Goal: Information Seeking & Learning: Find specific fact

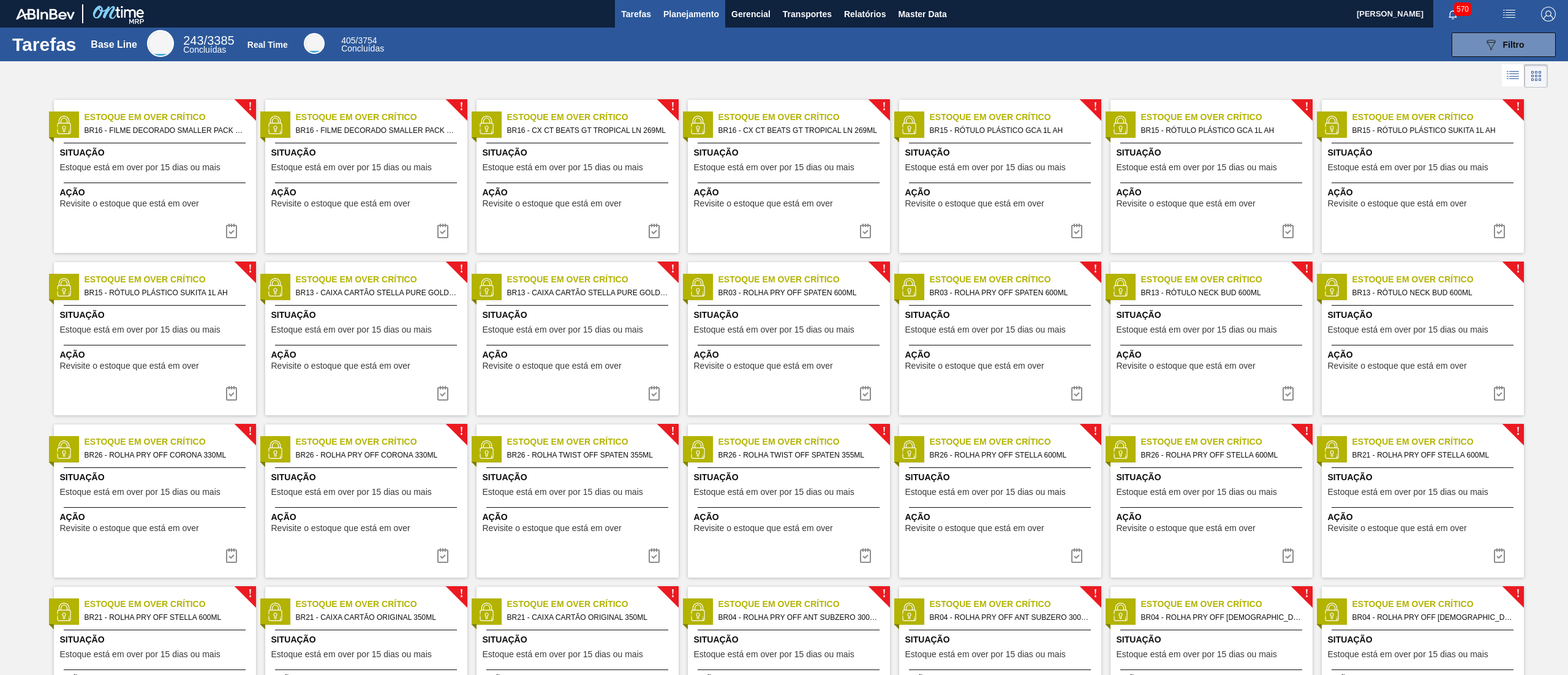
click at [676, 5] on button "Planejamento" at bounding box center [691, 13] width 68 height 28
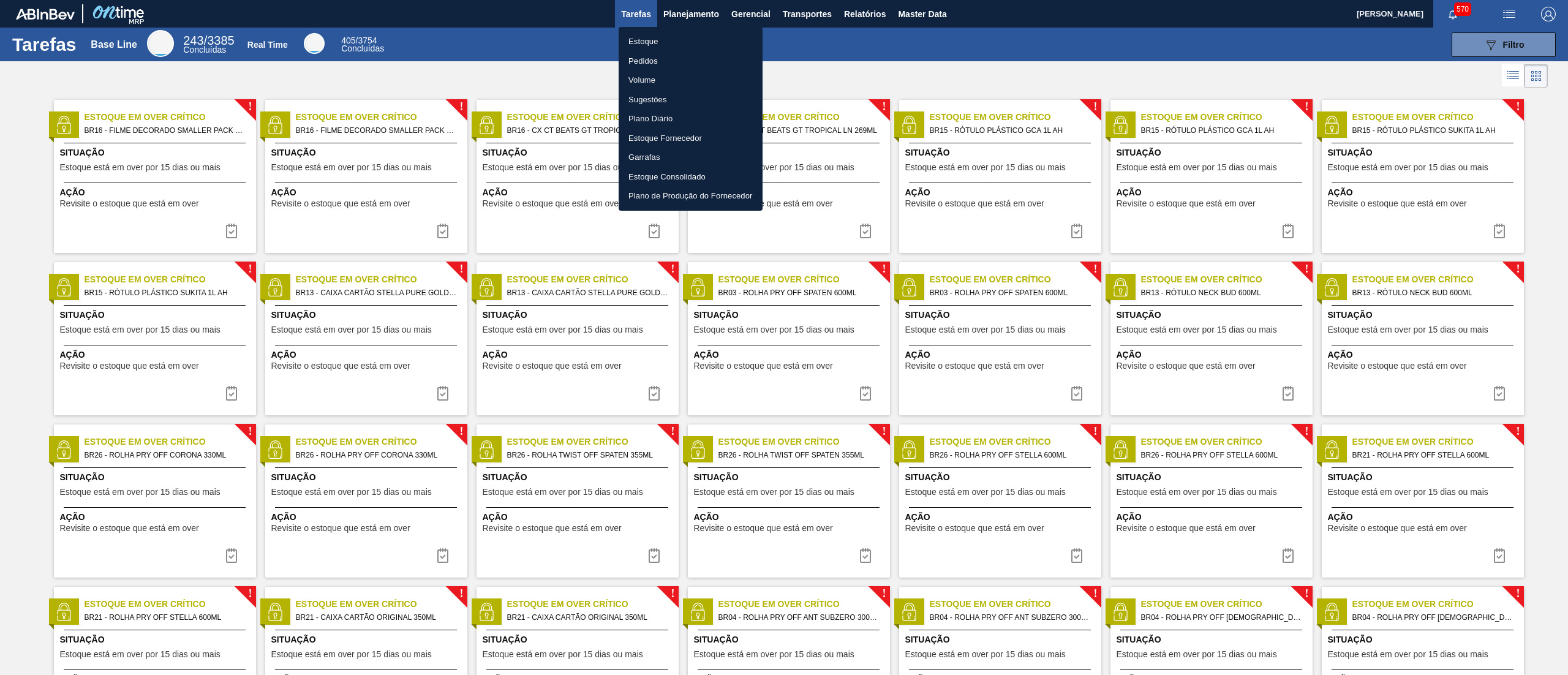
click at [672, 39] on li "Estoque" at bounding box center [690, 42] width 144 height 19
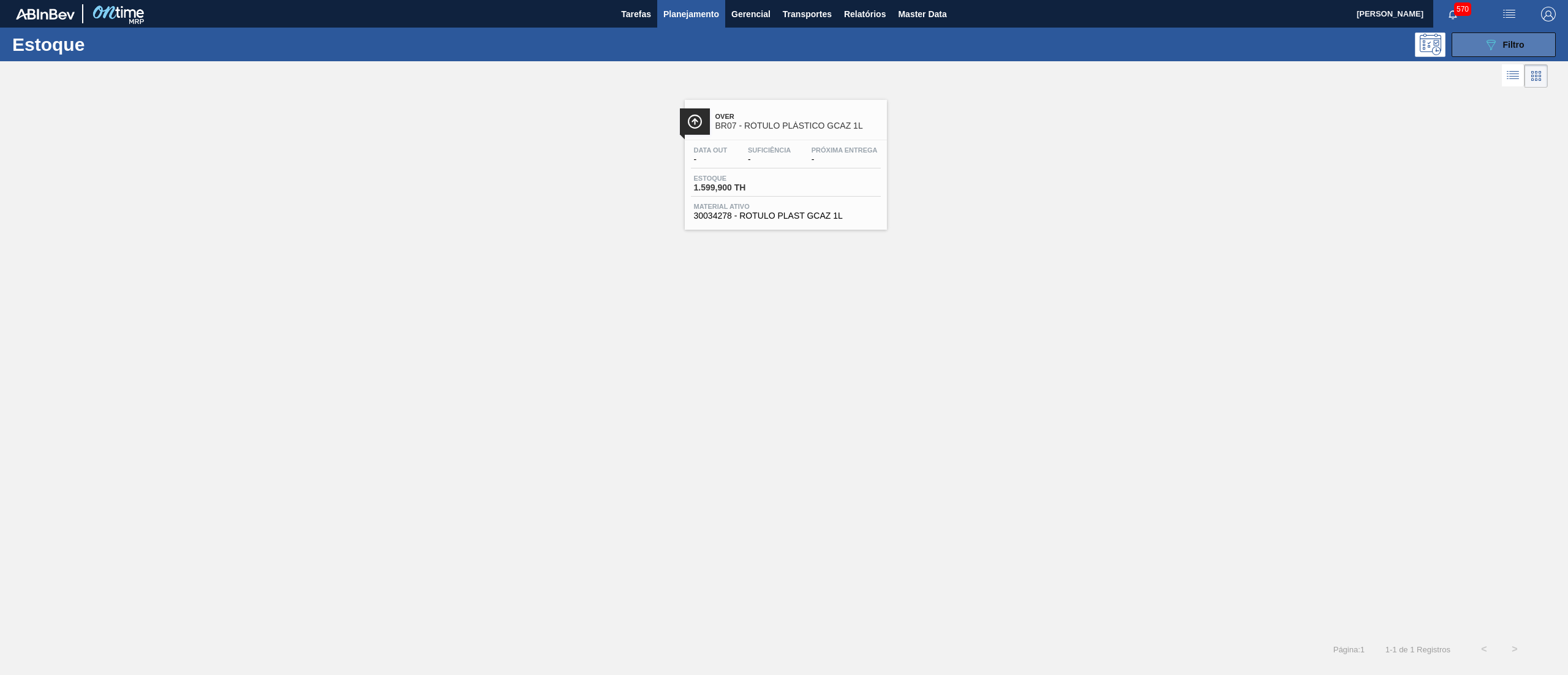
click at [1499, 43] on div "089F7B8B-B2A5-4AFE-B5C0-19BA573D28AC Filtro" at bounding box center [1504, 45] width 41 height 15
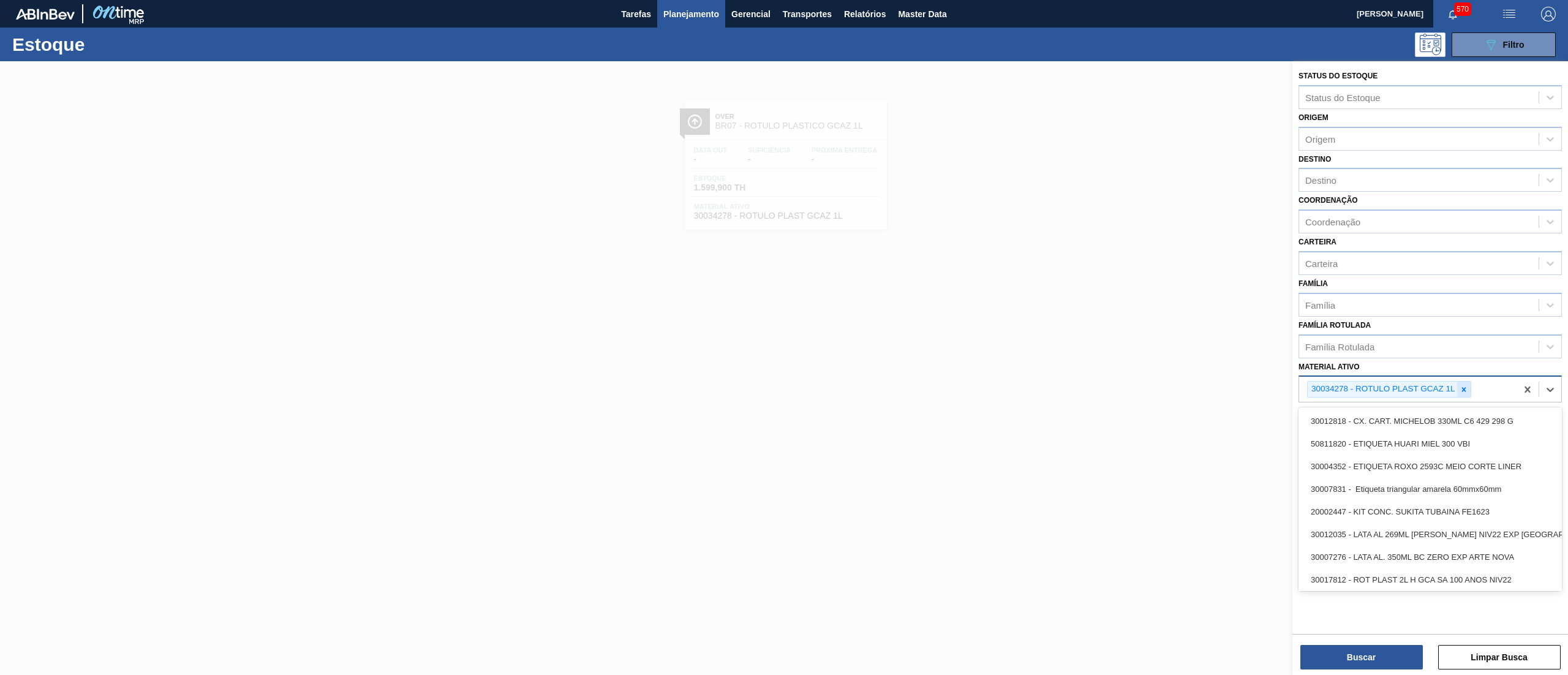
click at [1471, 387] on div "30034278 - ROTULO PLAST GCAZ 1L" at bounding box center [1388, 390] width 164 height 16
click at [1351, 177] on div "Destino" at bounding box center [1419, 181] width 240 height 18
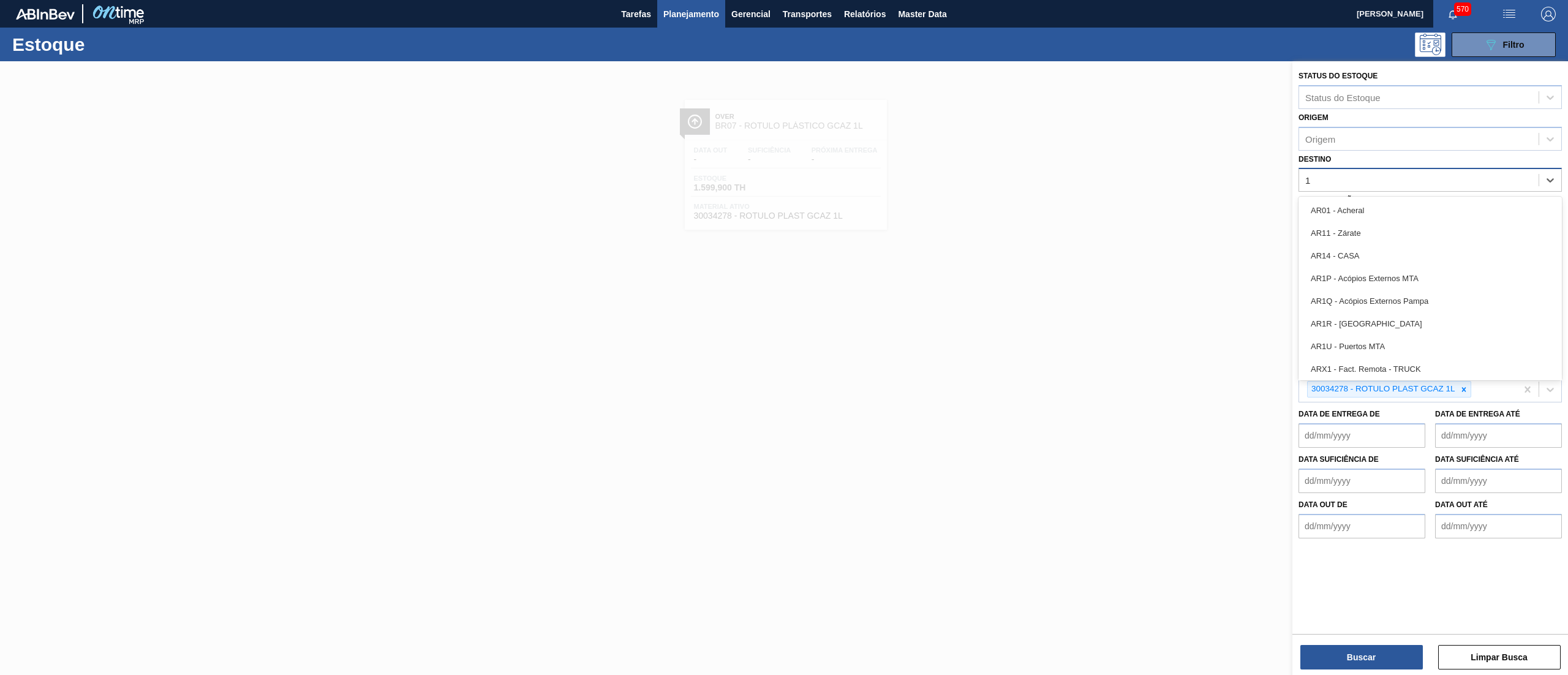
type input "13"
click at [1351, 177] on div "13" at bounding box center [1419, 181] width 240 height 18
type input "15"
drag, startPoint x: 1339, startPoint y: 212, endPoint x: 1340, endPoint y: 235, distance: 23.0
click at [1340, 211] on div "BR15 - Jundiaí" at bounding box center [1430, 211] width 264 height 22
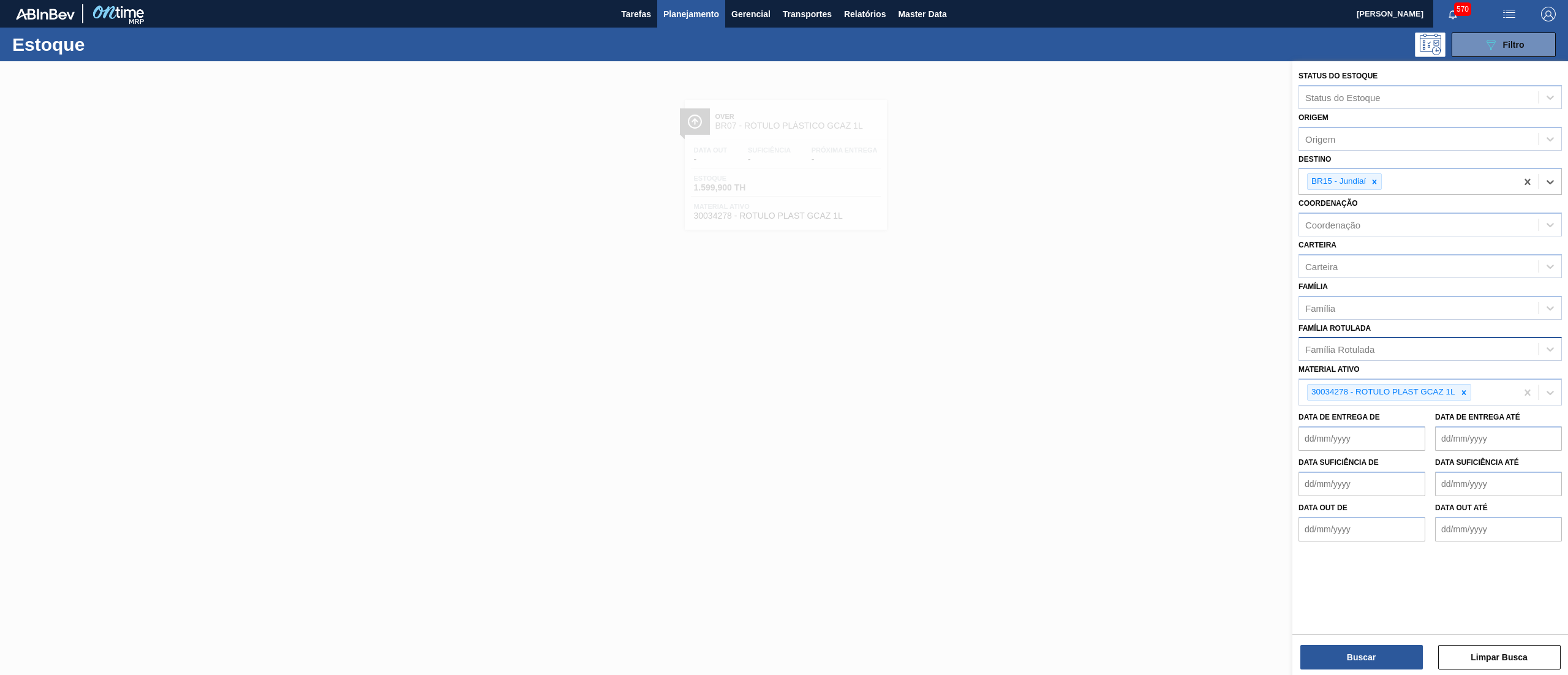
click at [1358, 347] on div "Família Rotulada" at bounding box center [1340, 350] width 69 height 10
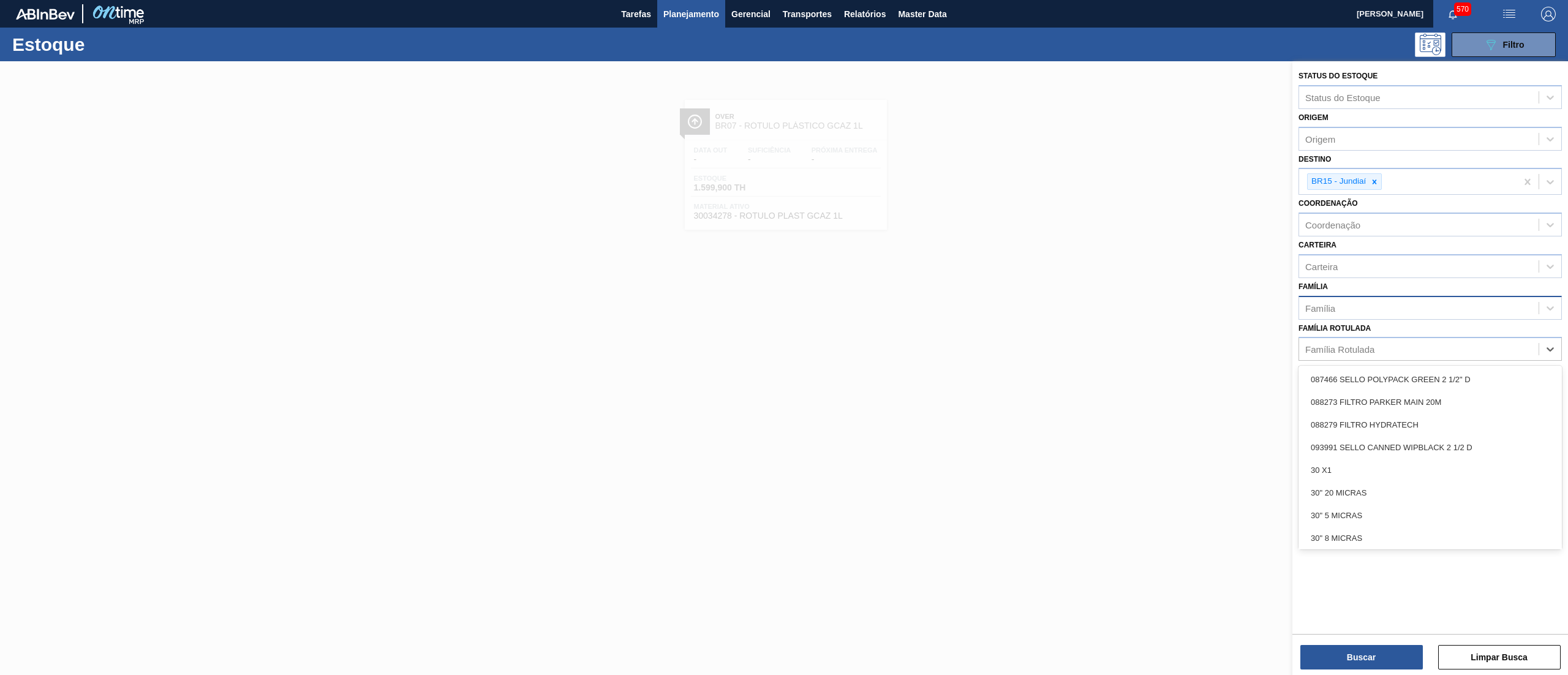
click at [1341, 299] on div "Família" at bounding box center [1419, 308] width 240 height 18
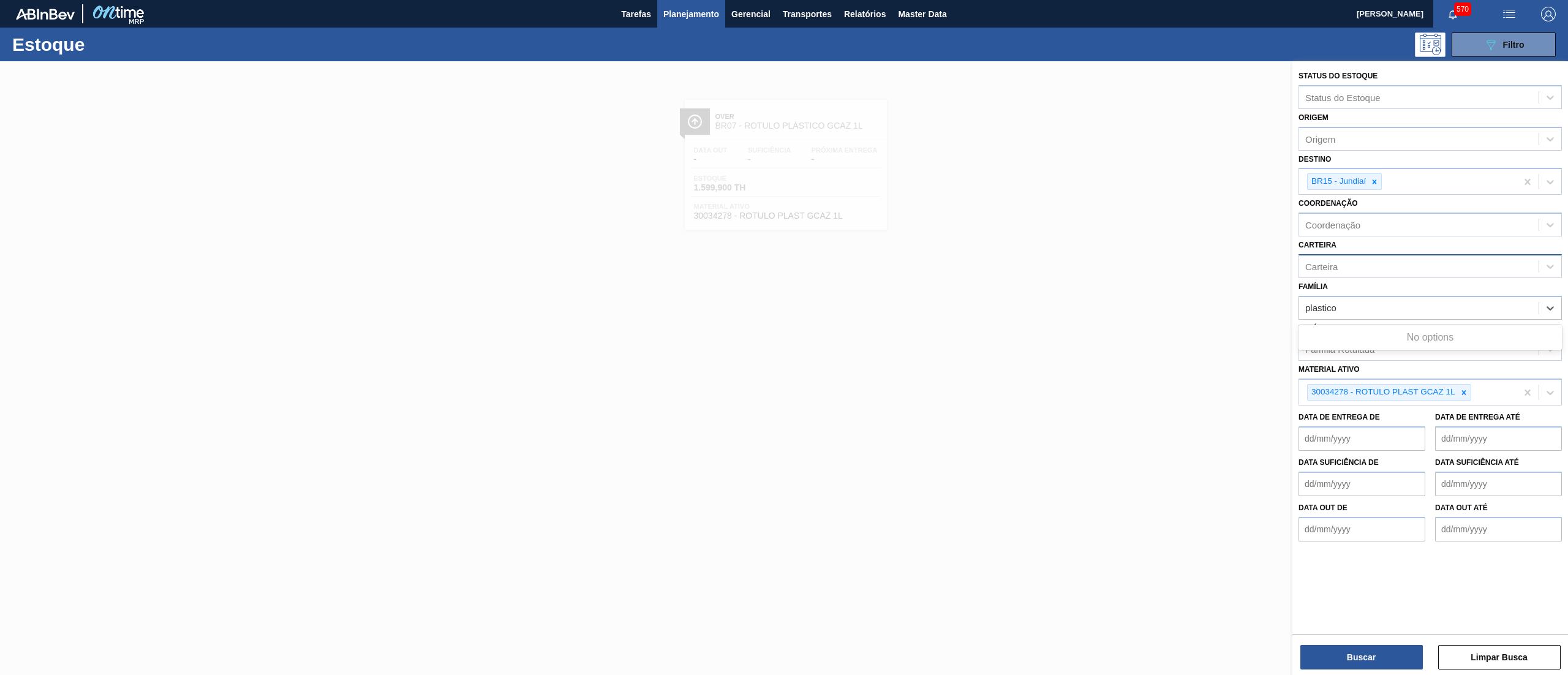
type input "plastico"
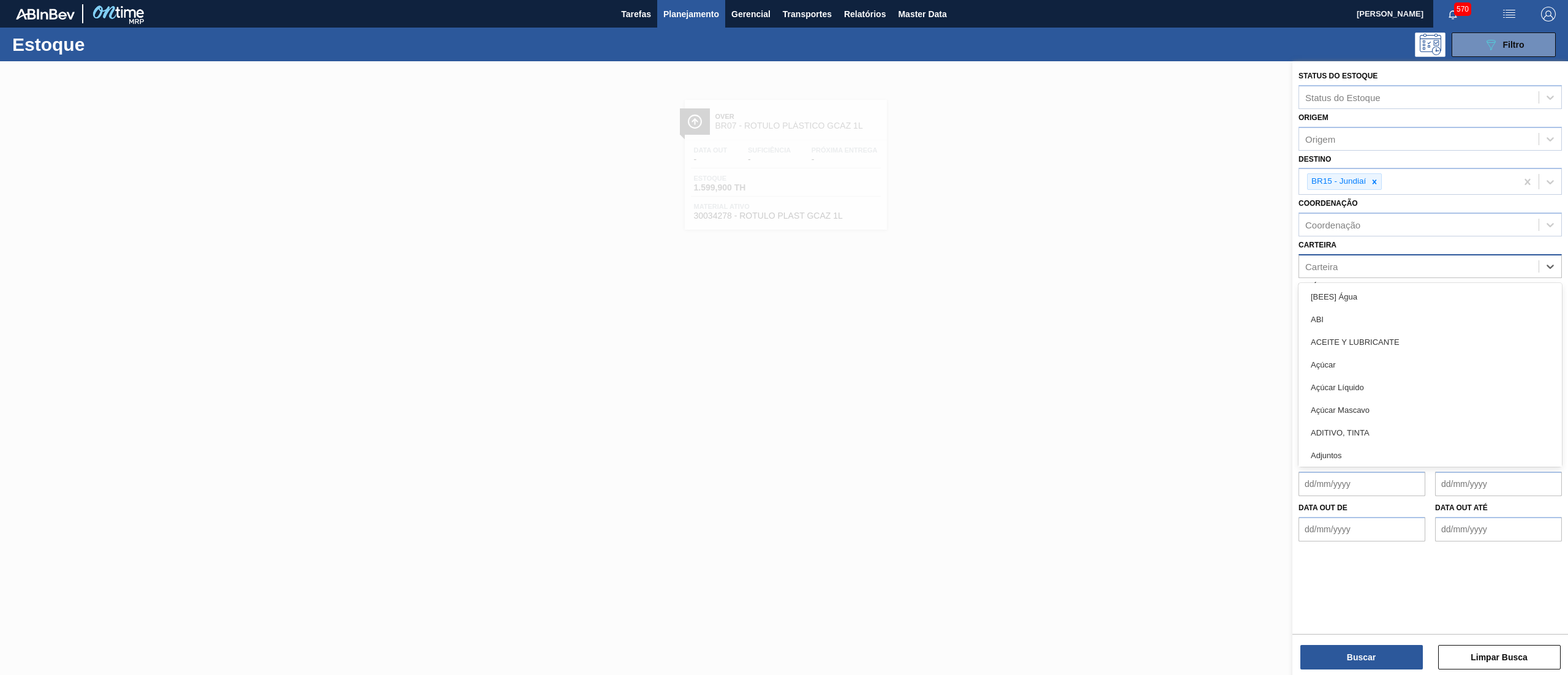
click at [1378, 264] on div "Carteira" at bounding box center [1419, 266] width 240 height 18
type input "plást"
drag, startPoint x: 1392, startPoint y: 378, endPoint x: 1445, endPoint y: 422, distance: 68.9
click at [1394, 384] on div "Rótulo Plástico" at bounding box center [1430, 387] width 264 height 22
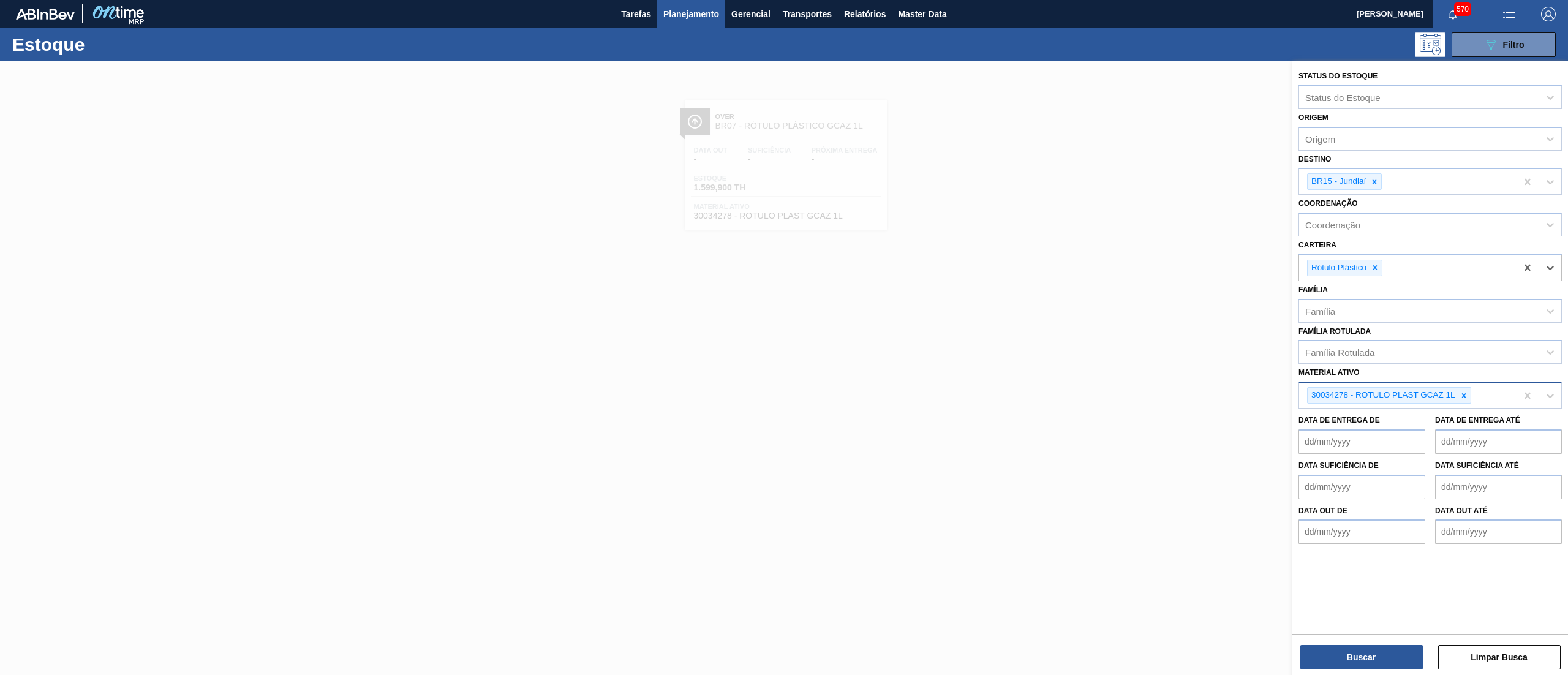
click at [1464, 387] on div "30034278 - ROTULO PLAST GCAZ 1L" at bounding box center [1388, 396] width 164 height 16
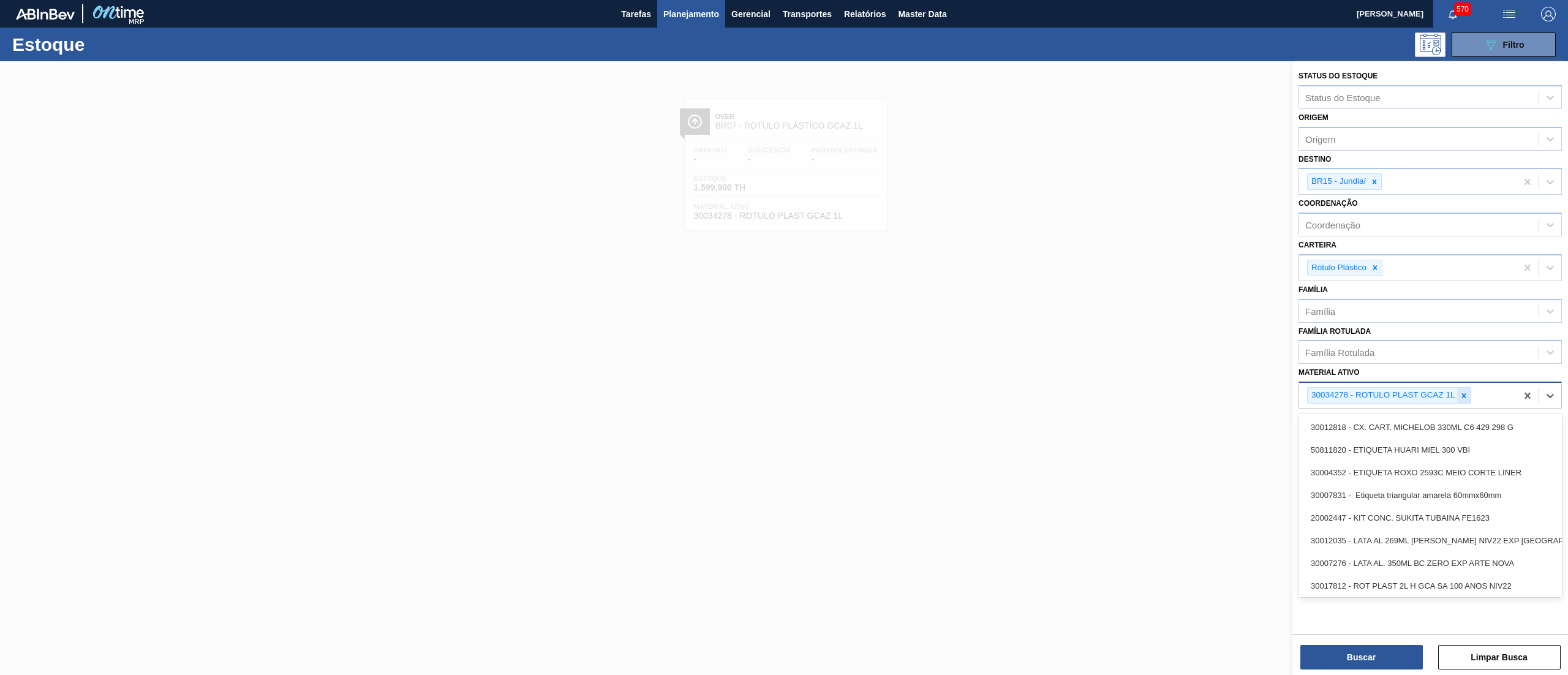
click at [1461, 395] on icon at bounding box center [1463, 396] width 8 height 8
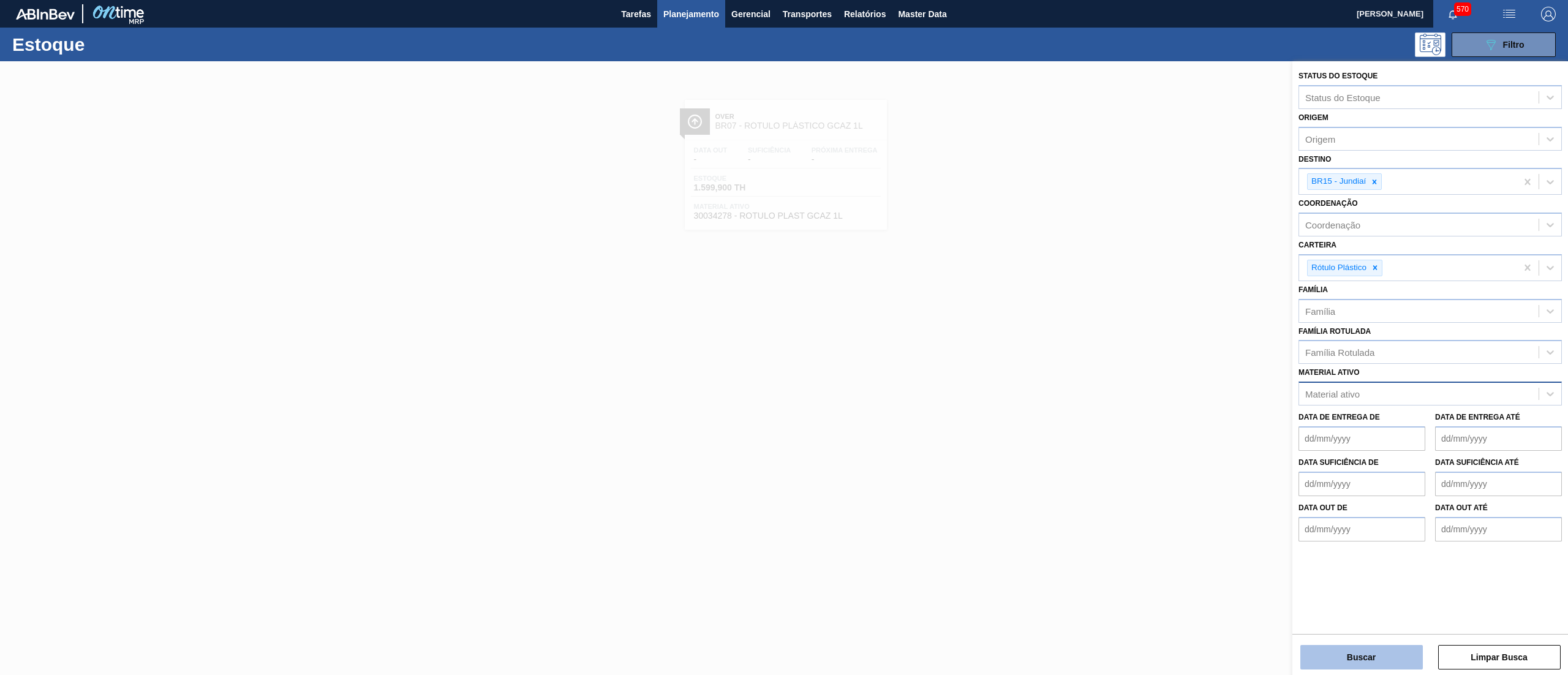
click at [1370, 663] on button "Buscar" at bounding box center [1361, 657] width 123 height 25
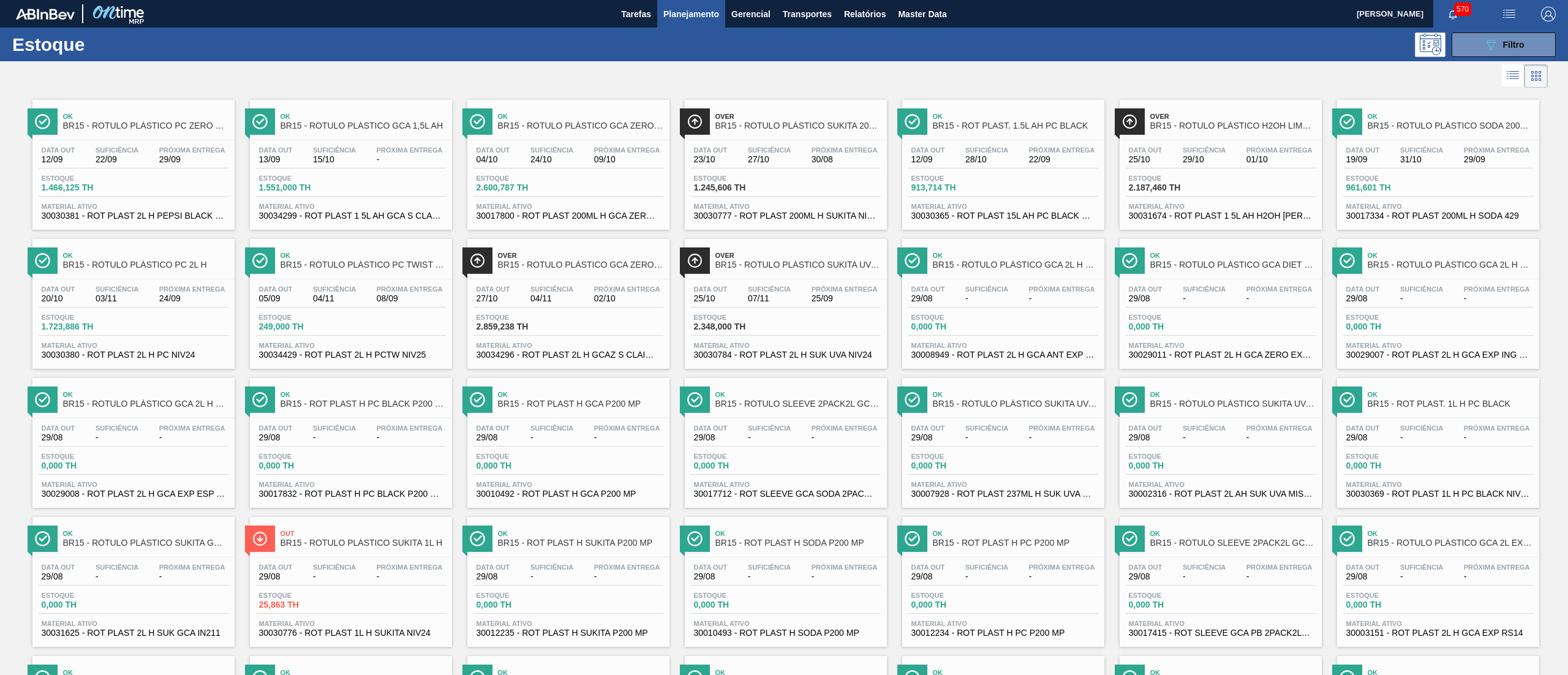
scroll to position [562, 0]
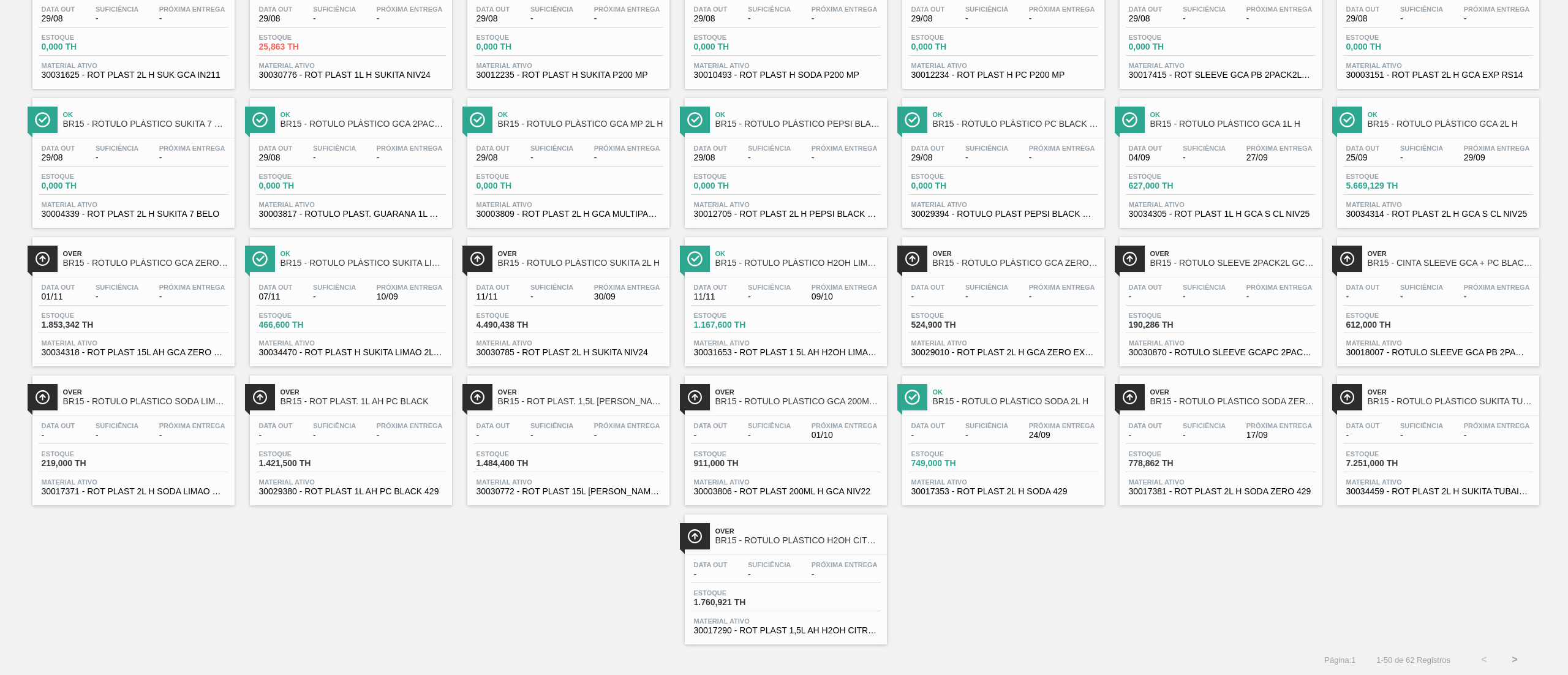
click at [1518, 659] on button ">" at bounding box center [1514, 659] width 31 height 31
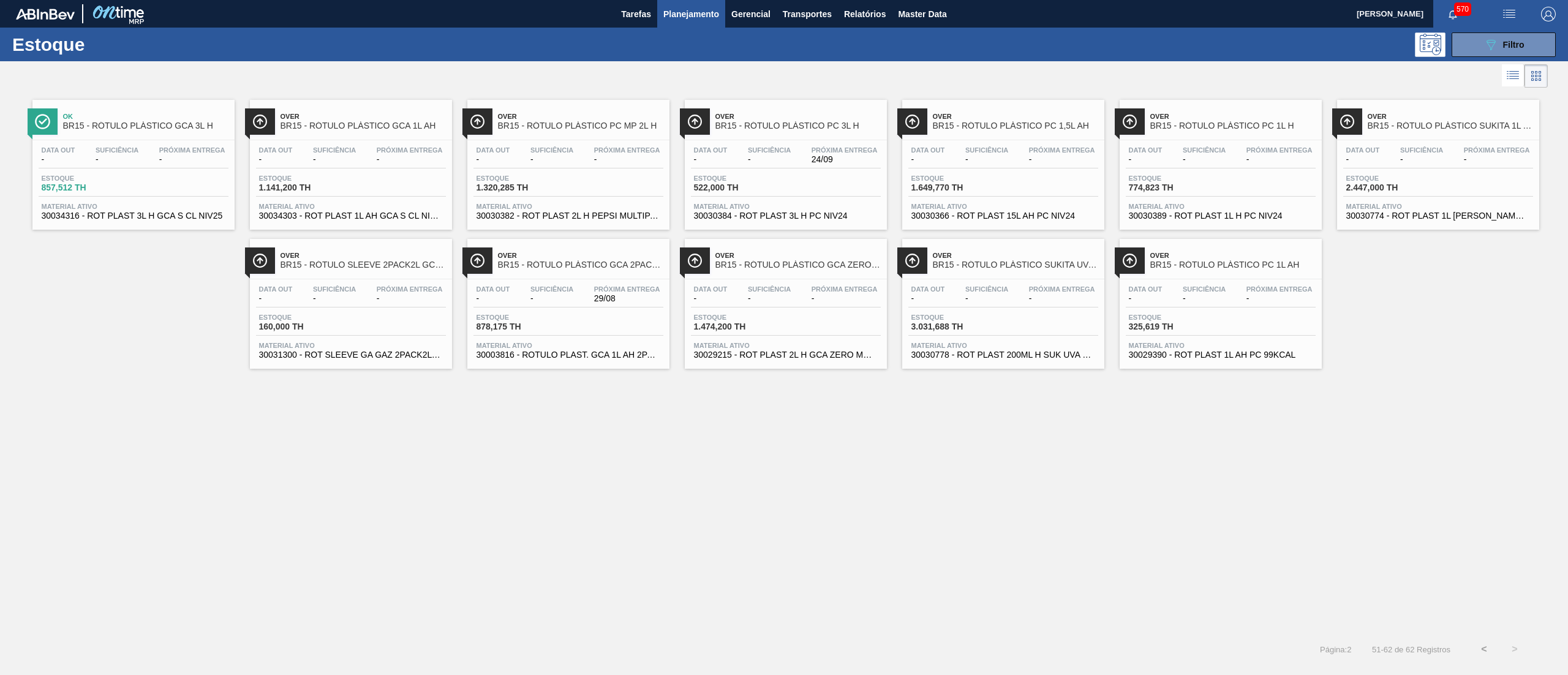
scroll to position [0, 0]
click at [577, 351] on span "30003816 - ROTULO PLAST. GCA 1L AH 2PACK1L NIV22" at bounding box center [568, 355] width 183 height 9
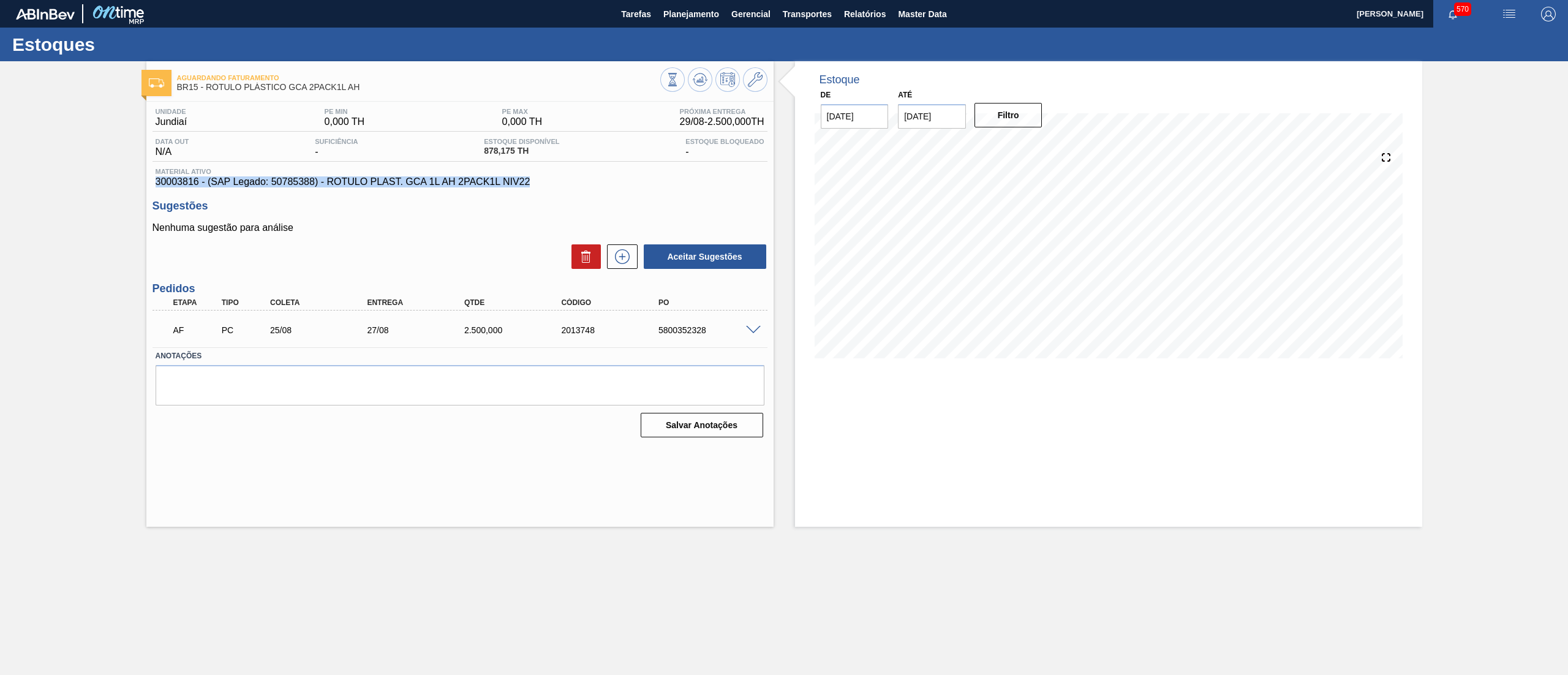
drag, startPoint x: 547, startPoint y: 185, endPoint x: 131, endPoint y: 185, distance: 416.0
click at [131, 185] on div "Aguardando Faturamento BR15 - RÓTULO PLÁSTICO GCA 2PACK1L AH Unidade Jundiaí PE…" at bounding box center [784, 294] width 1568 height 466
copy span "30003816 - (SAP Legado: 50785388) - ROTULO PLAST. GCA 1L AH 2PACK1L NIV22"
drag, startPoint x: 718, startPoint y: 327, endPoint x: 657, endPoint y: 331, distance: 61.1
click at [651, 331] on div "5800352328" at bounding box center [699, 330] width 97 height 10
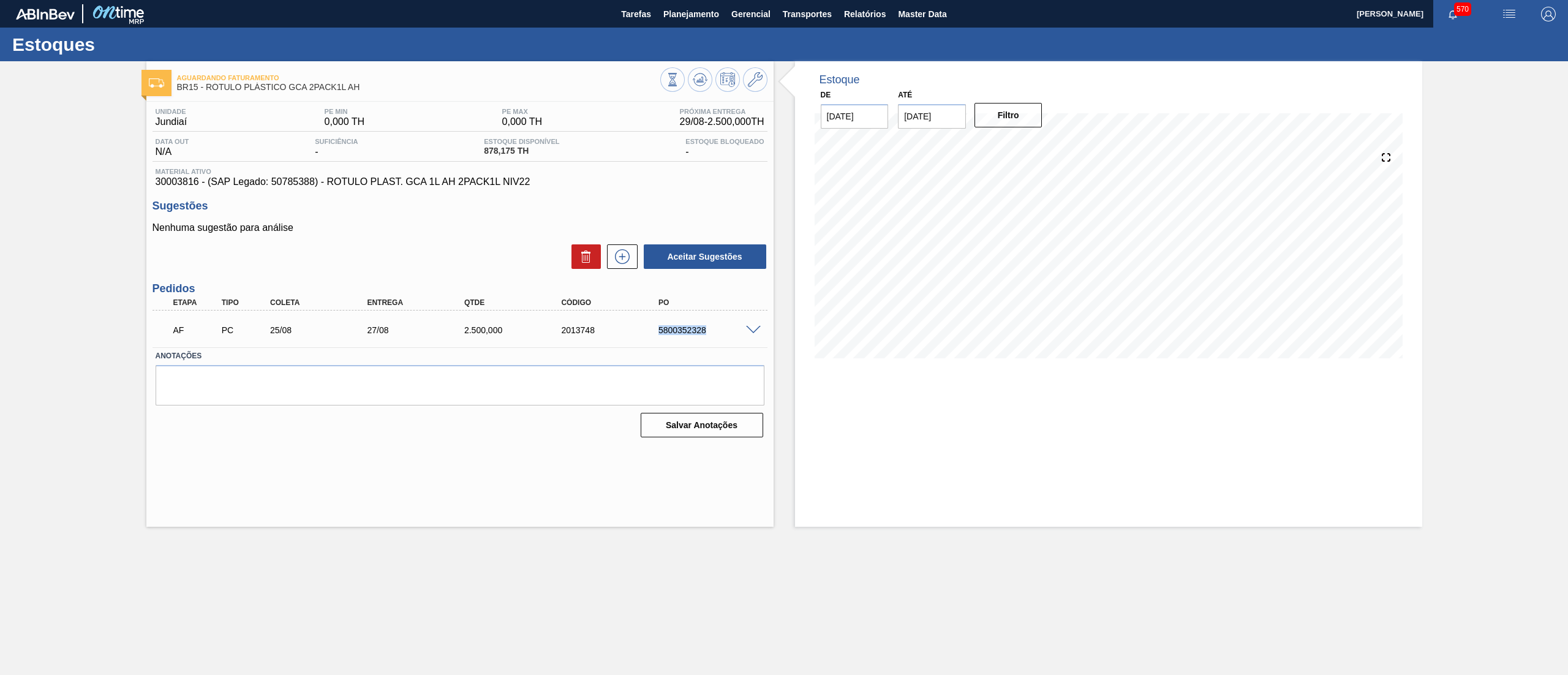
copy div "5800352328"
